Goal: Communication & Community: Answer question/provide support

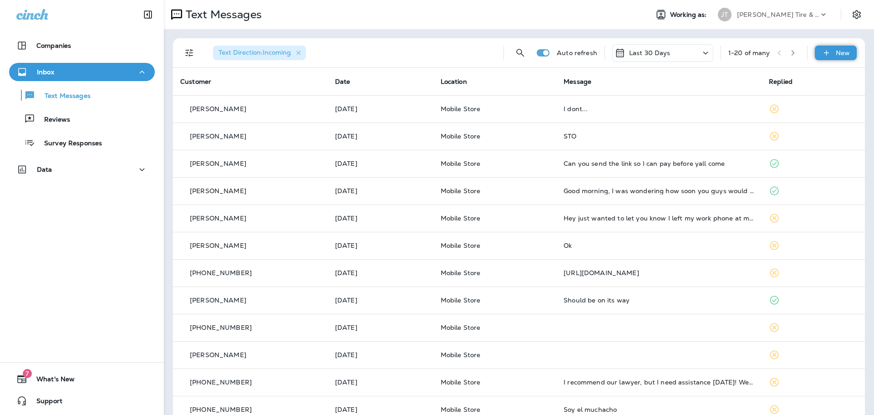
click at [825, 53] on div "New" at bounding box center [836, 53] width 42 height 15
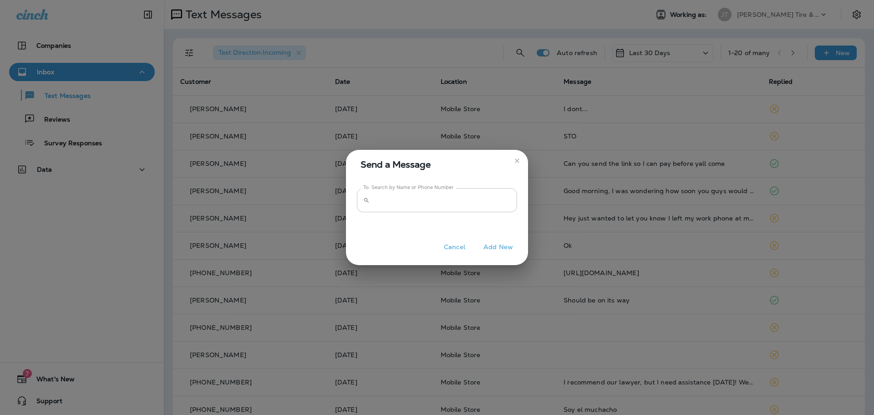
click at [463, 204] on input "To: Search by Name or Phone Number" at bounding box center [445, 200] width 144 height 24
type input "**********"
click at [494, 246] on button "Add New" at bounding box center [498, 247] width 39 height 14
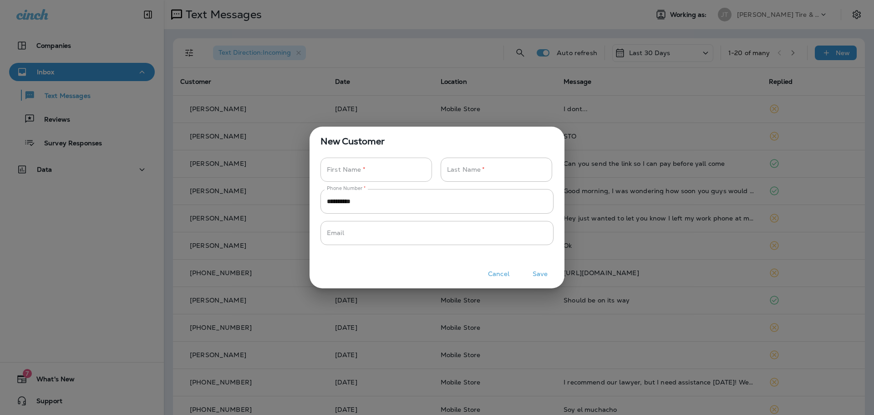
click at [360, 171] on input "Phone Number   *" at bounding box center [371, 169] width 102 height 24
type input "*"
type input "****"
type input "******"
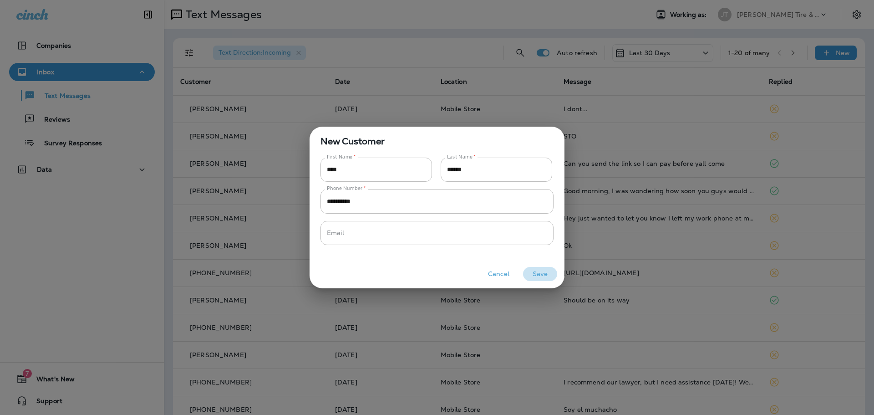
click at [538, 271] on button "Save" at bounding box center [540, 274] width 34 height 14
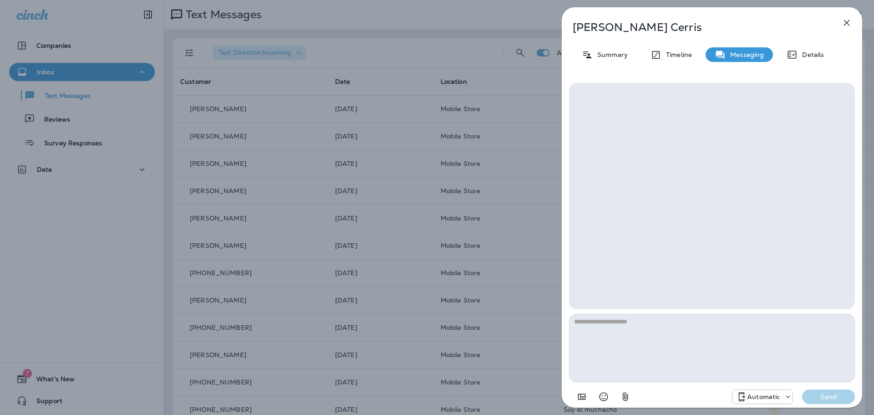
click at [685, 333] on textarea at bounding box center [712, 348] width 286 height 68
click at [746, 397] on icon at bounding box center [741, 396] width 11 height 11
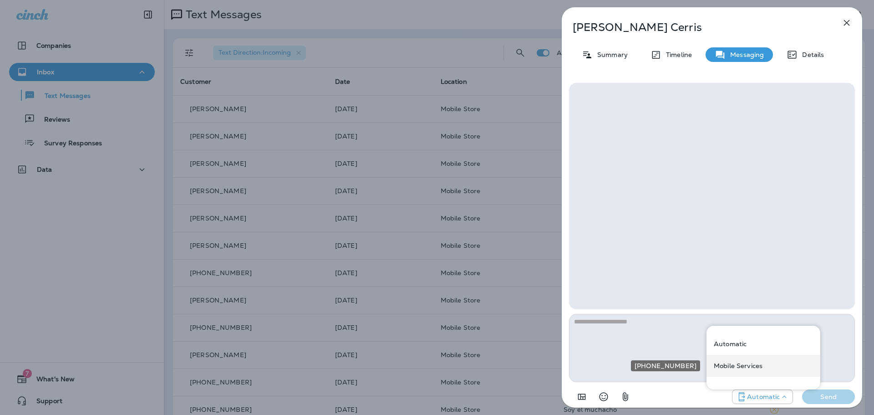
click at [741, 370] on div "Mobile Services" at bounding box center [763, 366] width 114 height 22
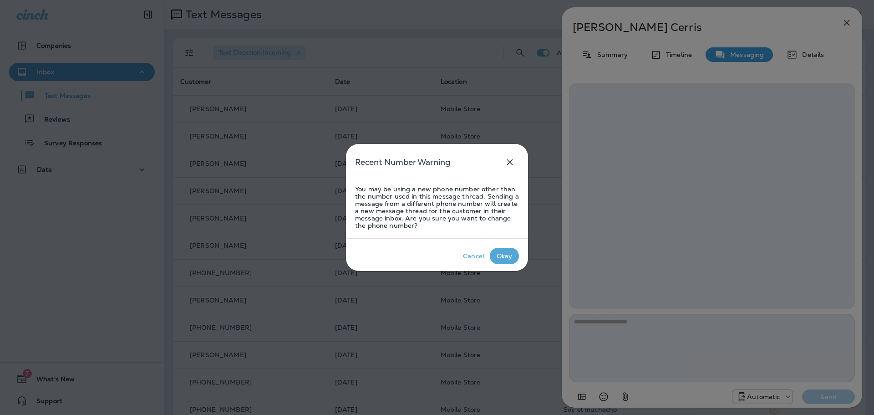
click at [505, 257] on div "Okay" at bounding box center [505, 255] width 16 height 7
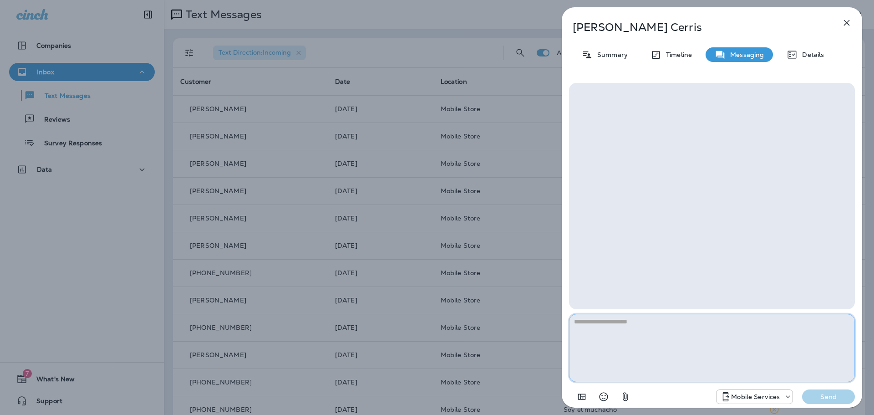
click at [706, 344] on textarea at bounding box center [712, 348] width 286 height 68
type textarea "*"
type textarea "**********"
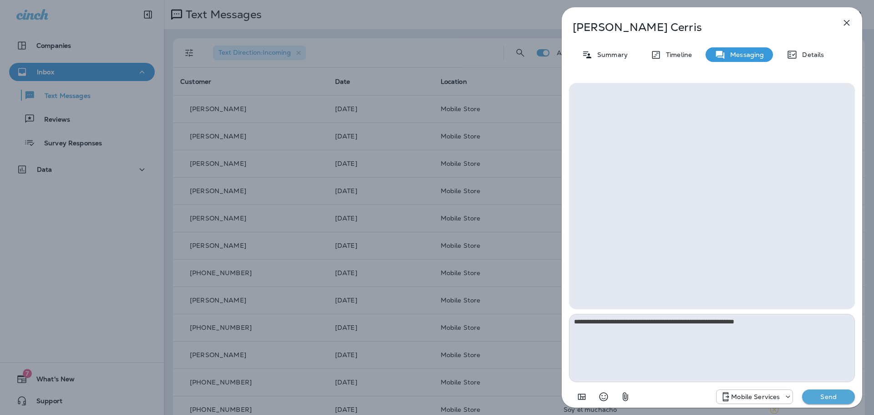
click at [832, 396] on p "Send" at bounding box center [828, 396] width 38 height 8
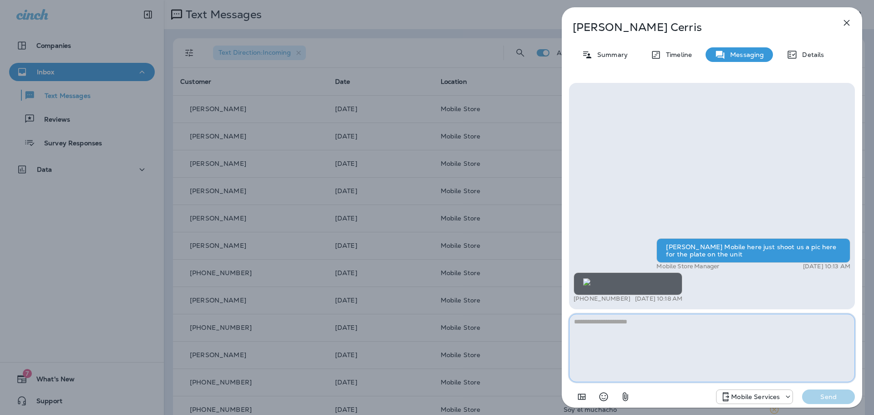
click at [702, 372] on textarea at bounding box center [712, 348] width 286 height 68
type textarea "**********"
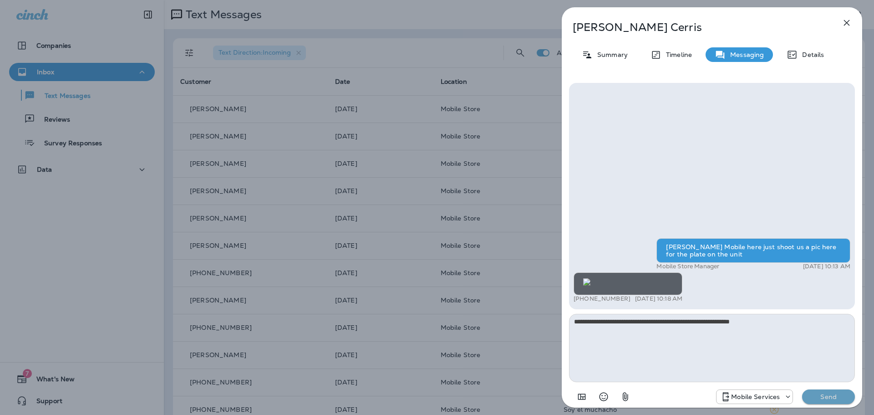
click at [824, 402] on button "Send" at bounding box center [828, 396] width 53 height 15
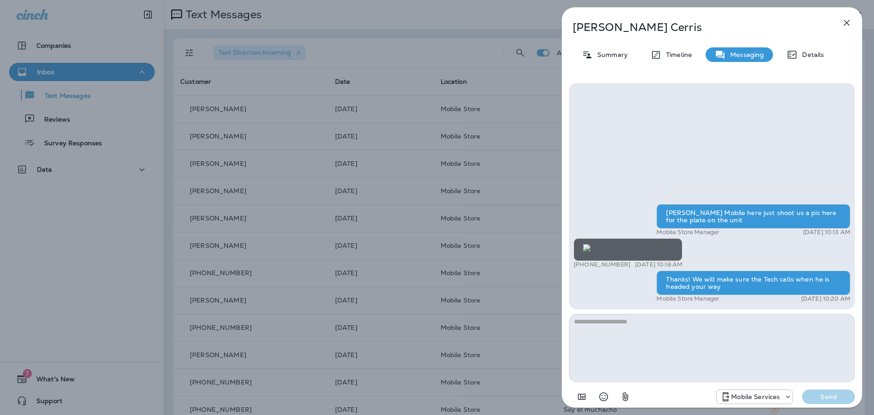
click at [848, 21] on icon "button" at bounding box center [846, 22] width 11 height 11
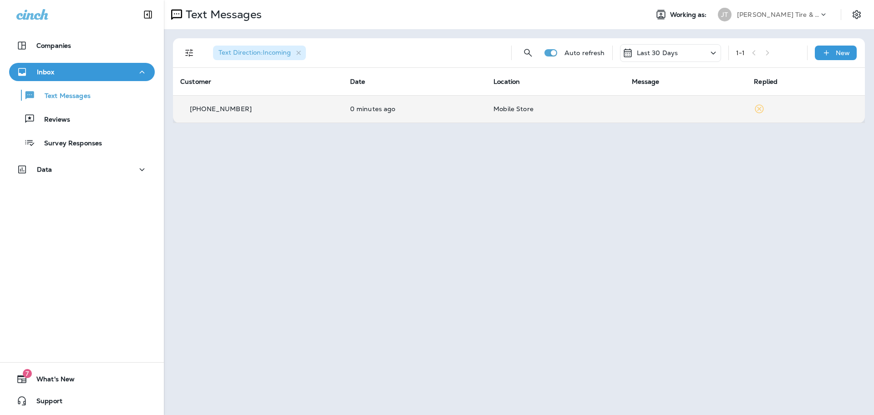
click at [378, 106] on p "0 minutes ago" at bounding box center [414, 108] width 129 height 7
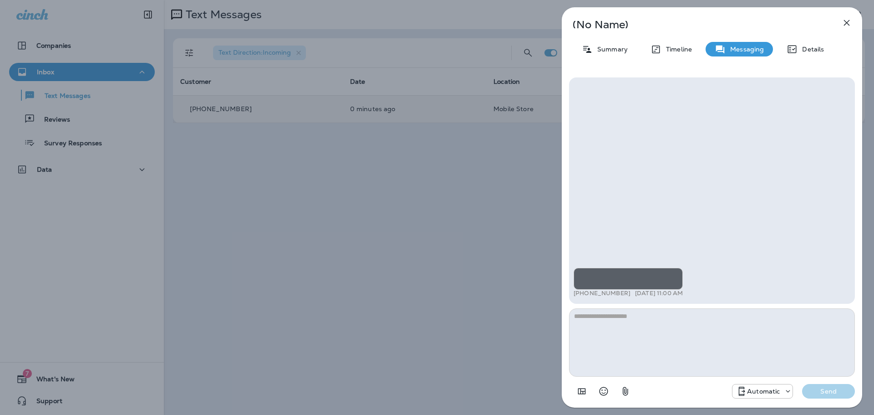
scroll to position [-181, 0]
drag, startPoint x: 669, startPoint y: 194, endPoint x: 847, endPoint y: 25, distance: 245.3
click at [847, 25] on icon "button" at bounding box center [846, 22] width 11 height 11
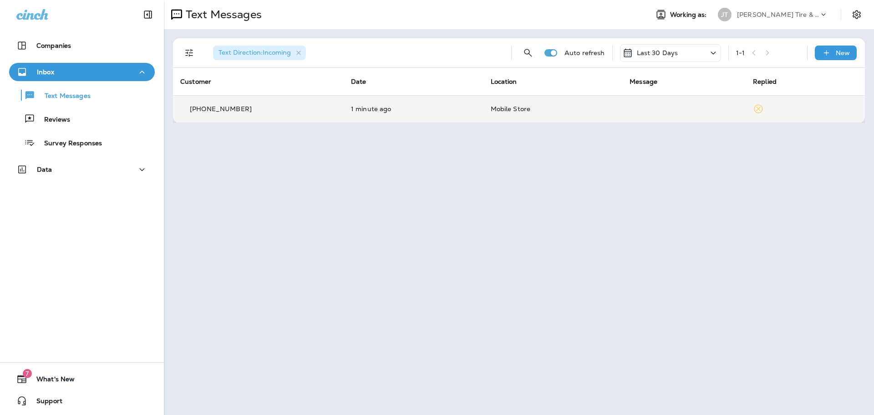
click at [294, 54] on span "Text Direction : Incoming" at bounding box center [254, 53] width 83 height 8
click at [299, 53] on icon "button" at bounding box center [299, 53] width 8 height 8
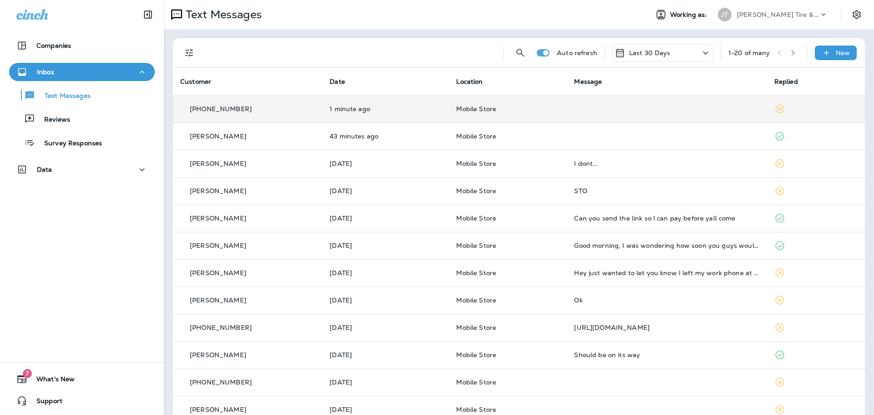
click at [384, 120] on td "1 minute ago" at bounding box center [385, 108] width 127 height 27
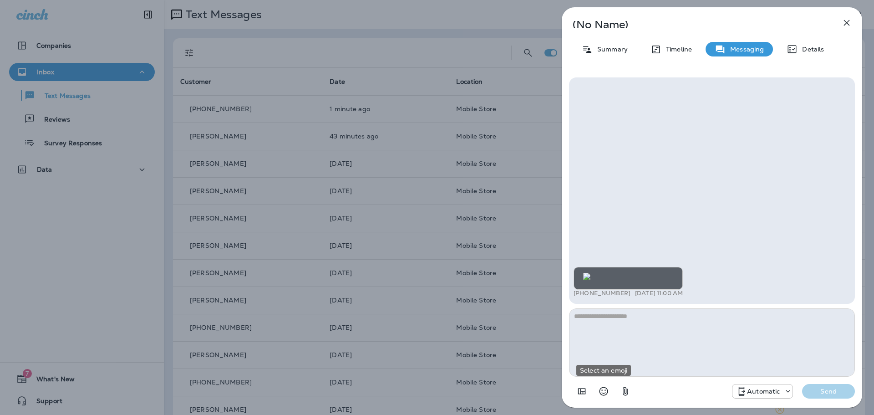
click at [602, 392] on icon "Select an emoji" at bounding box center [603, 391] width 11 height 11
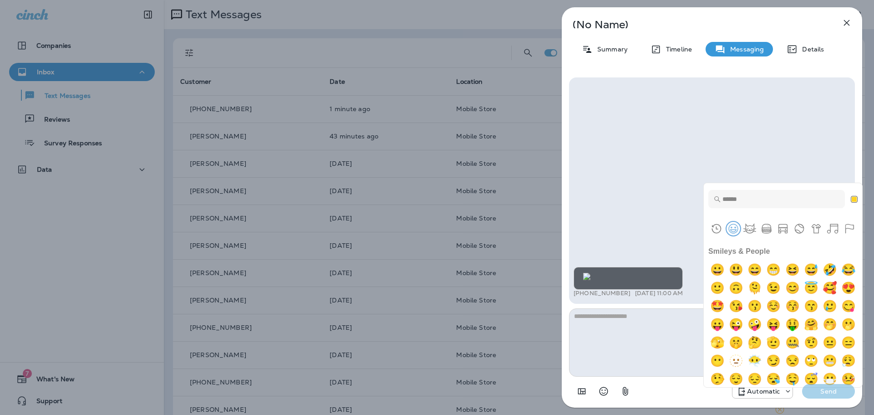
click at [731, 225] on button "Smileys & People" at bounding box center [733, 229] width 14 height 14
click at [854, 197] on button "Skin tone NEUTRAL" at bounding box center [854, 199] width 7 height 7
click at [854, 197] on button "Skin tone NEUTRAL" at bounding box center [854, 198] width 9 height 9
click at [844, 24] on icon "button" at bounding box center [846, 22] width 11 height 11
